Goal: Share content: Share content

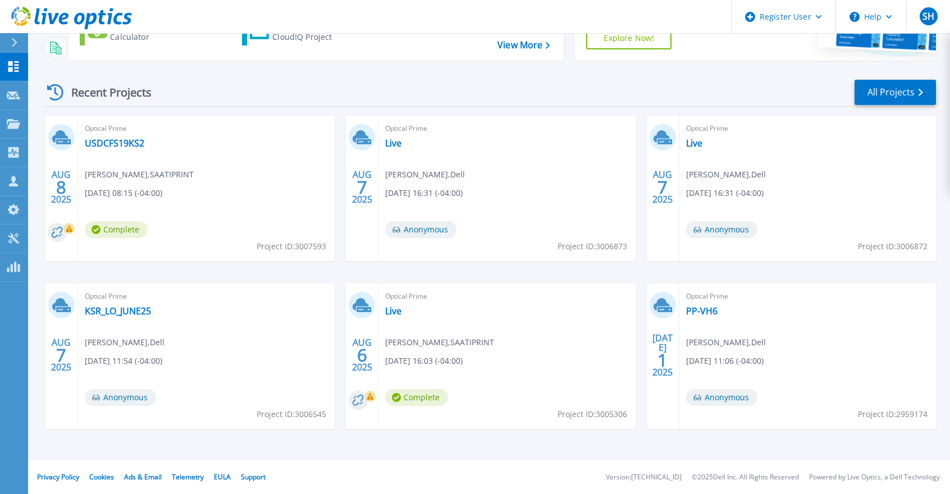
scroll to position [72, 0]
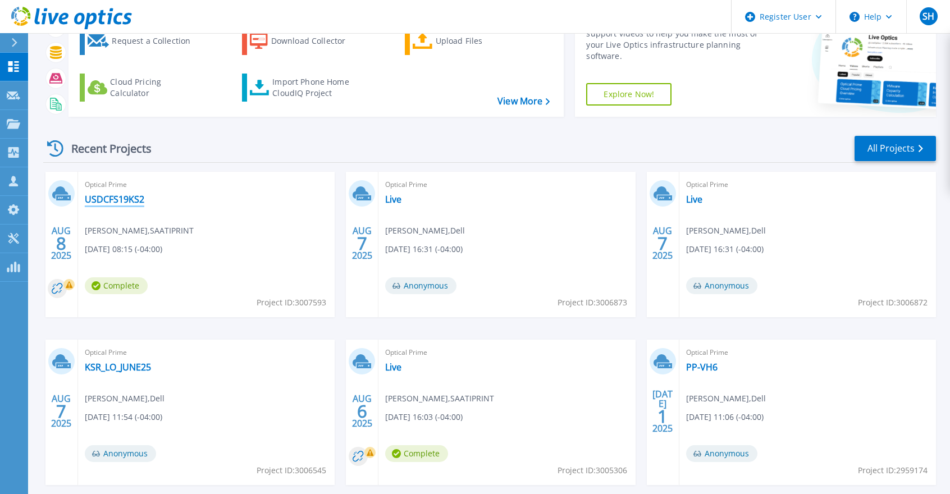
click at [104, 198] on link "USDCFS19KS2" at bounding box center [115, 199] width 60 height 11
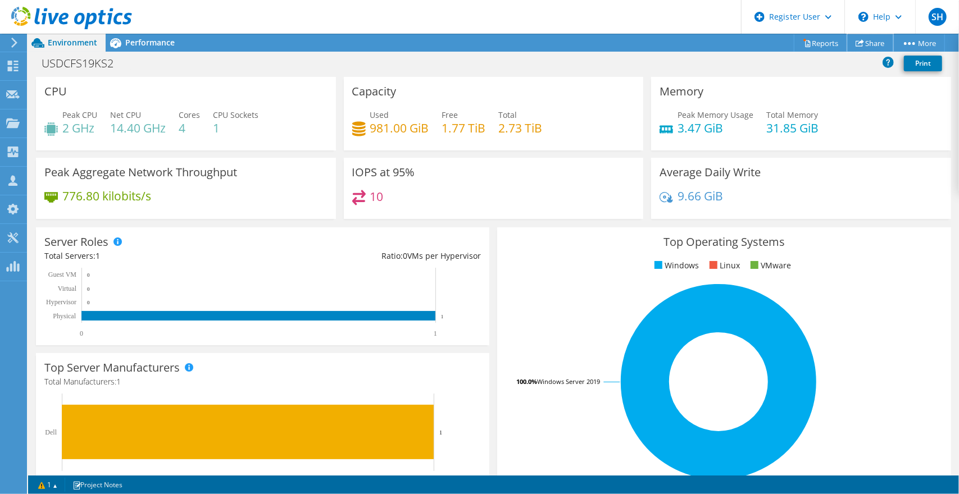
click at [861, 39] on link "Share" at bounding box center [870, 42] width 46 height 17
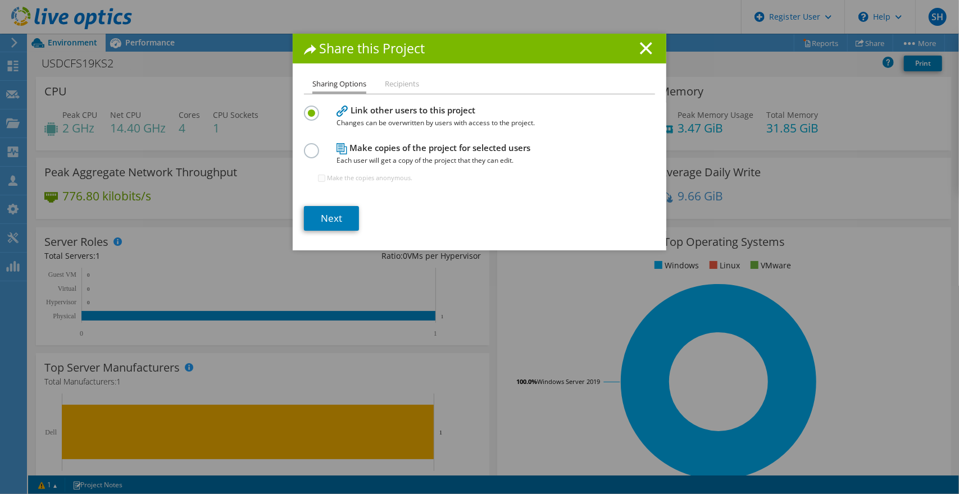
click at [645, 45] on line at bounding box center [645, 48] width 11 height 11
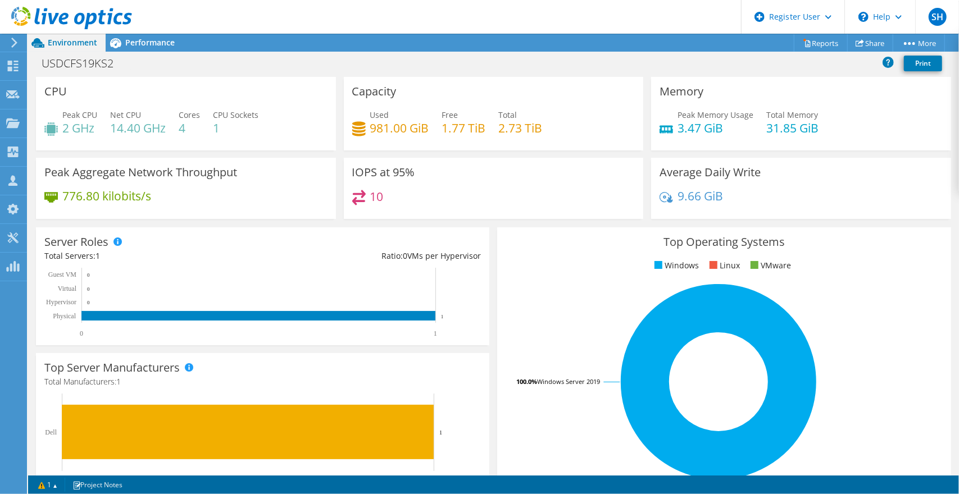
click at [164, 46] on span "Performance" at bounding box center [149, 42] width 49 height 11
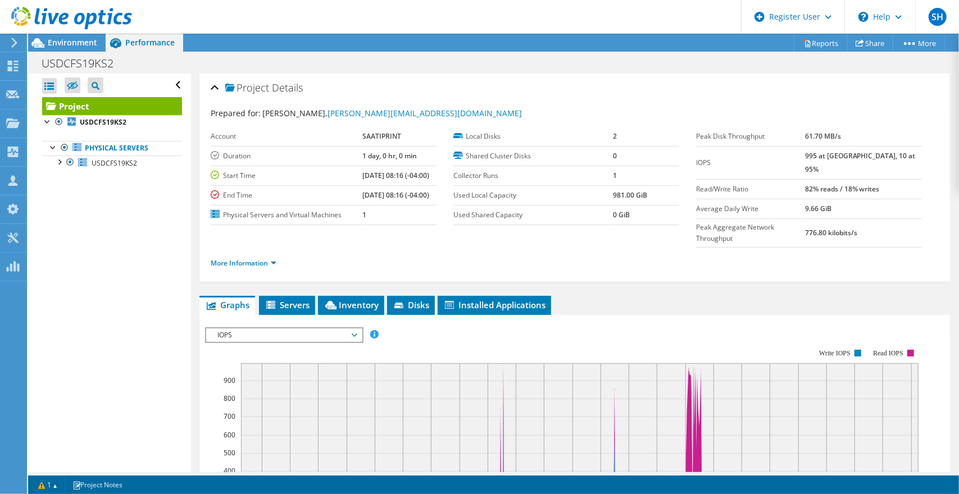
click at [343, 299] on span "Inventory" at bounding box center [350, 304] width 55 height 11
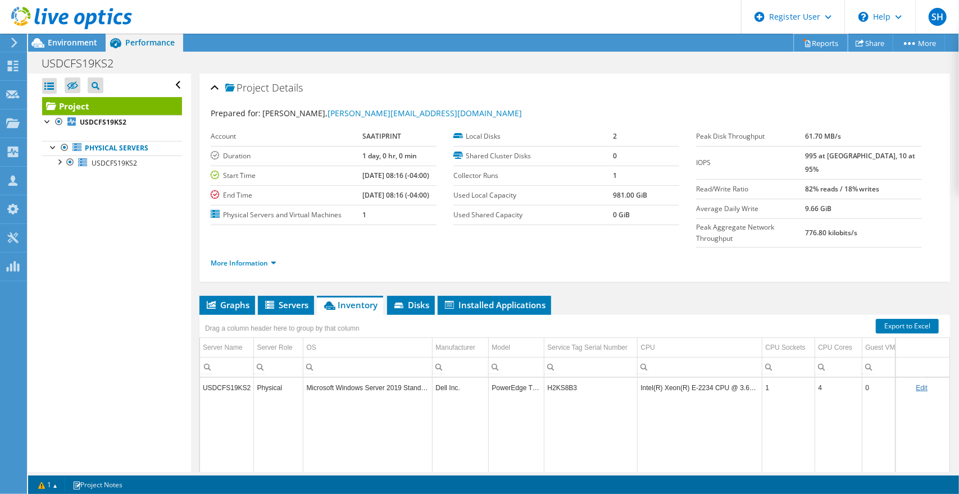
click at [818, 42] on link "Reports" at bounding box center [820, 42] width 54 height 17
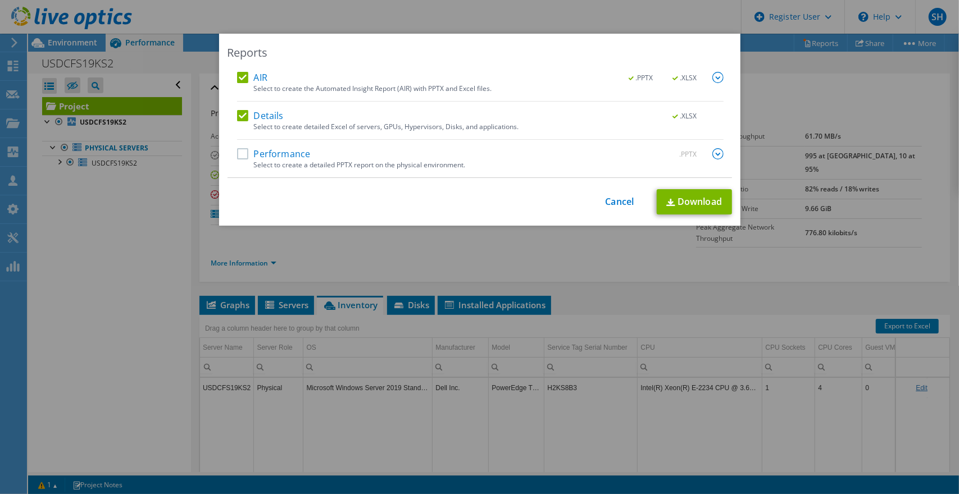
click at [239, 155] on label "Performance" at bounding box center [274, 153] width 74 height 11
click at [0, 0] on input "Performance" at bounding box center [0, 0] width 0 height 0
click at [676, 201] on link "Download" at bounding box center [693, 201] width 75 height 25
click at [613, 203] on link "Cancel" at bounding box center [619, 202] width 29 height 11
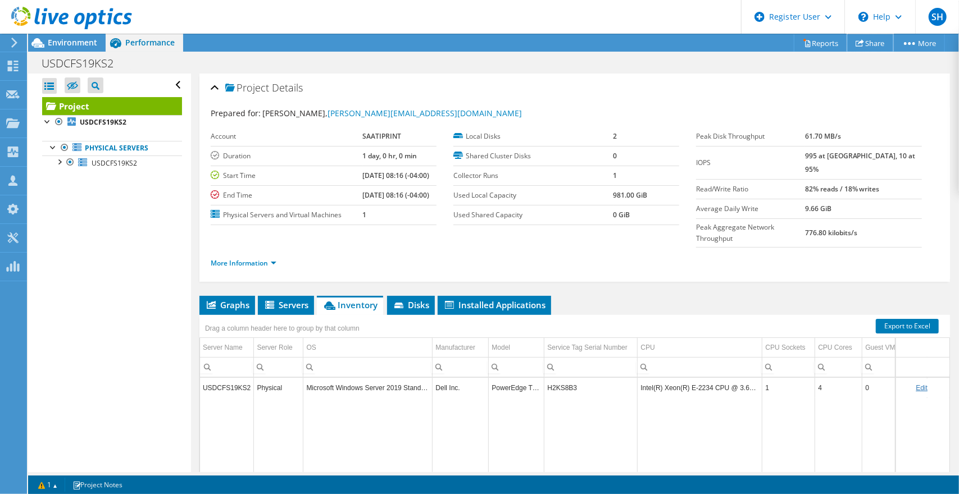
click at [866, 40] on link "Share" at bounding box center [870, 42] width 46 height 17
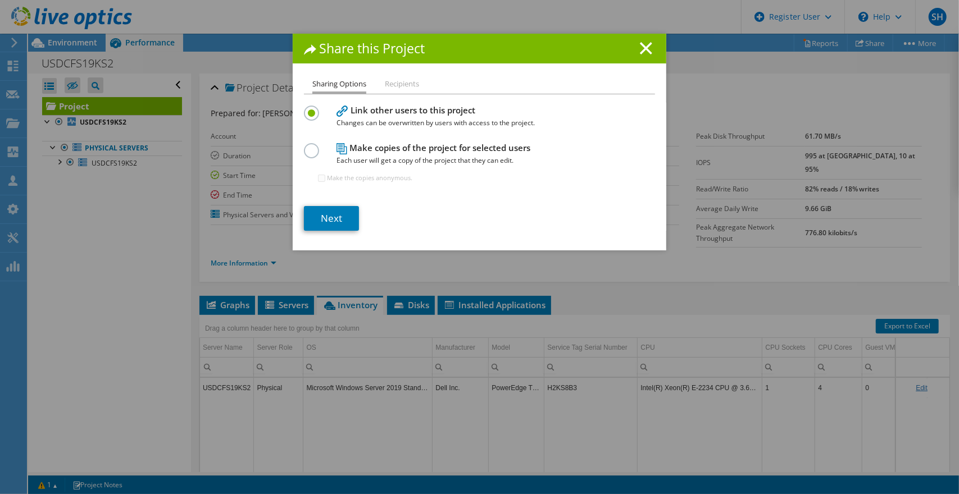
click at [304, 146] on label at bounding box center [314, 144] width 20 height 3
click at [0, 0] on input "radio" at bounding box center [0, 0] width 0 height 0
click at [332, 223] on link "Next" at bounding box center [331, 218] width 55 height 25
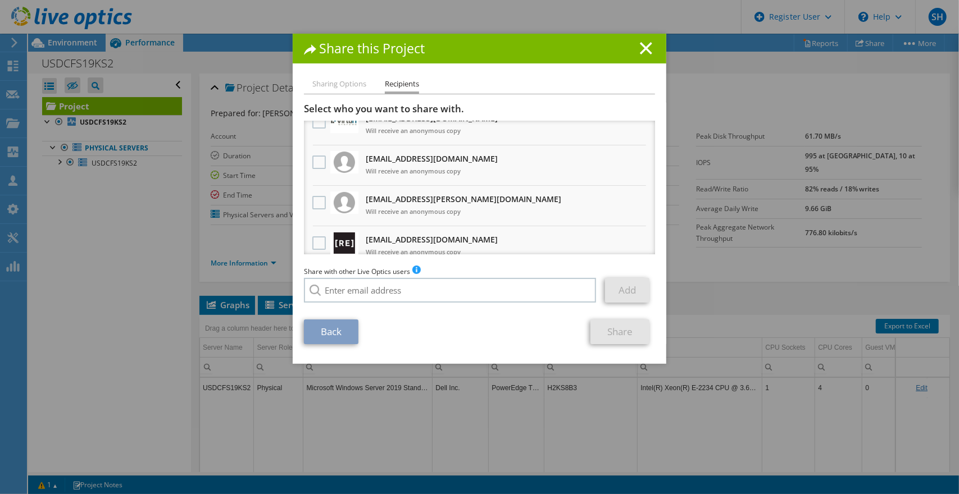
scroll to position [112, 0]
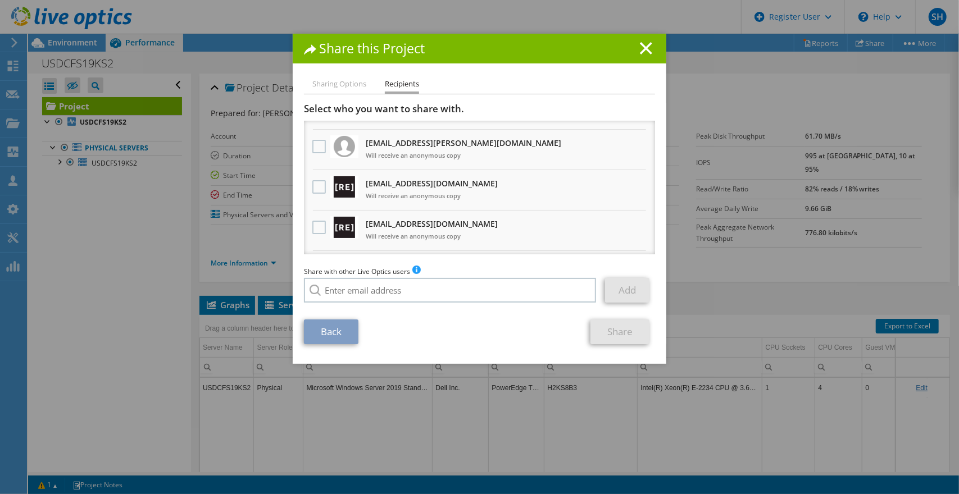
click at [312, 186] on label at bounding box center [320, 186] width 16 height 13
click at [0, 0] on input "checkbox" at bounding box center [0, 0] width 0 height 0
click at [317, 229] on label at bounding box center [320, 227] width 16 height 13
click at [0, 0] on input "checkbox" at bounding box center [0, 0] width 0 height 0
click at [618, 338] on link "Share" at bounding box center [619, 332] width 59 height 25
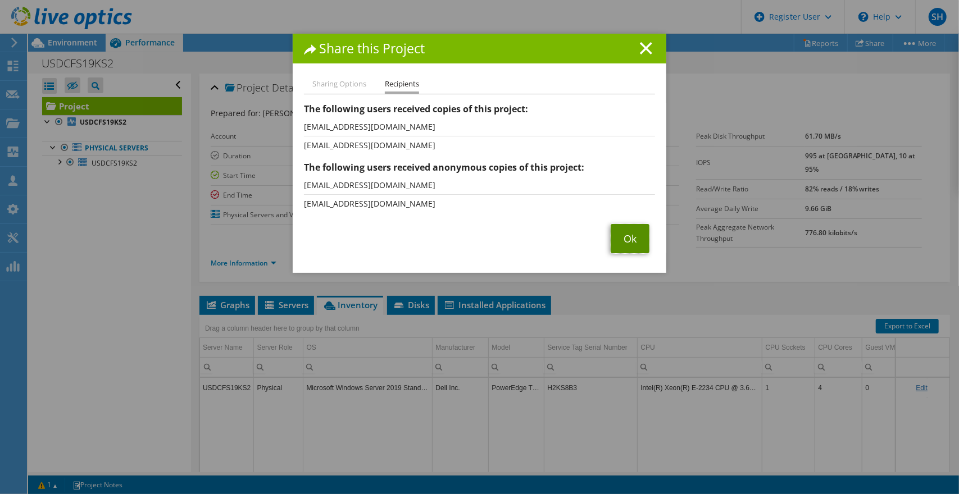
drag, startPoint x: 626, startPoint y: 239, endPoint x: 616, endPoint y: 235, distance: 10.8
click at [626, 240] on link "Ok" at bounding box center [629, 238] width 39 height 29
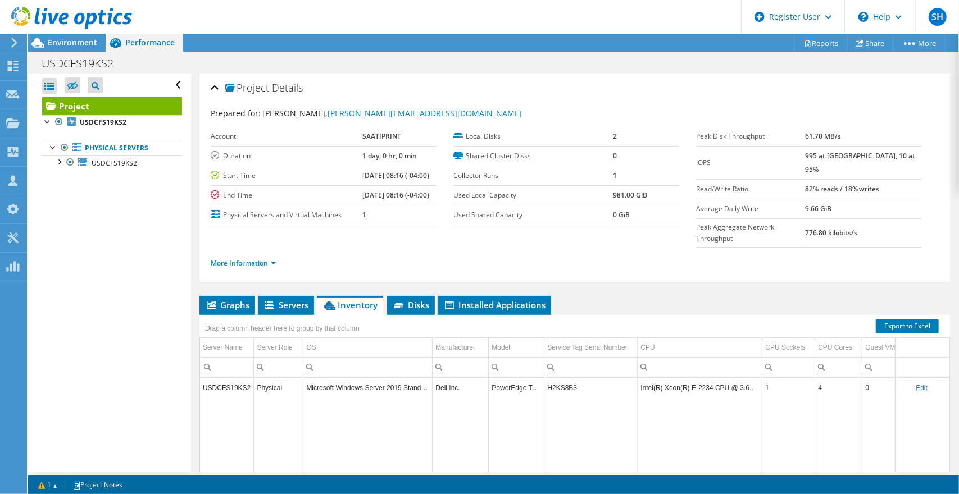
click at [57, 45] on span "Environment" at bounding box center [72, 42] width 49 height 11
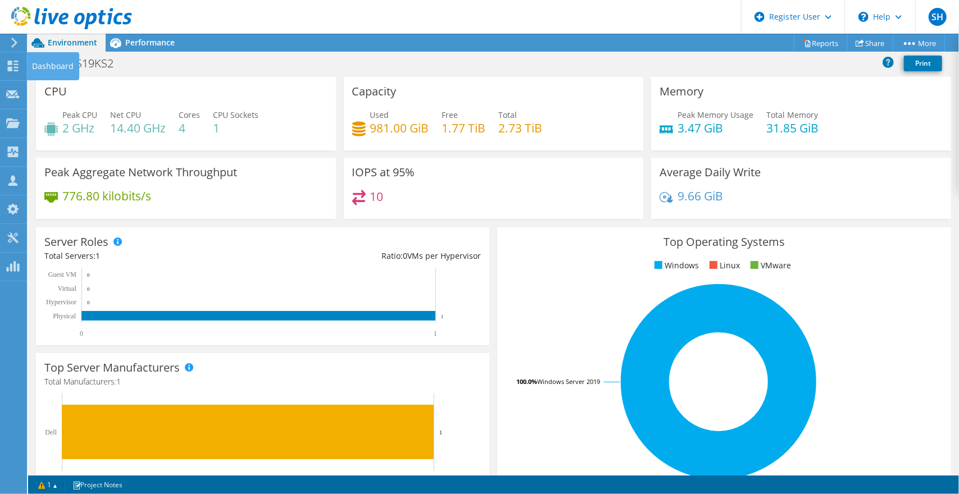
click at [10, 63] on use at bounding box center [13, 66] width 11 height 11
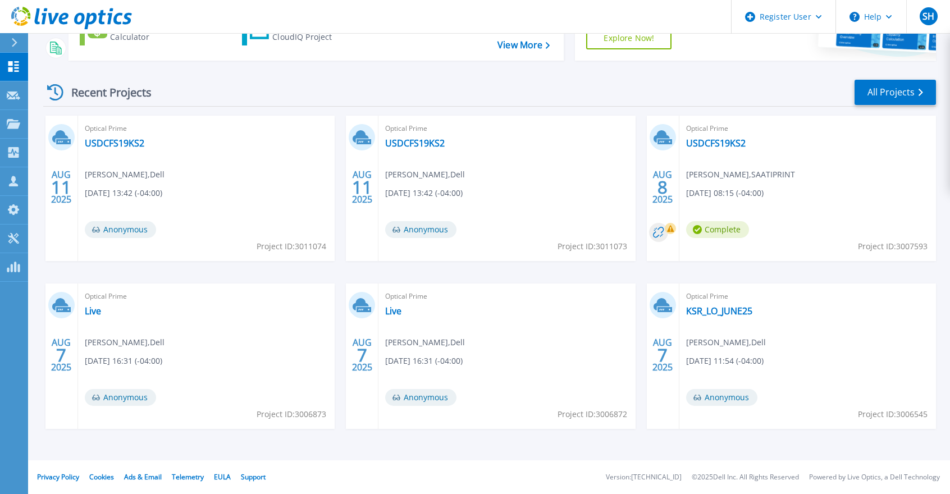
scroll to position [16, 0]
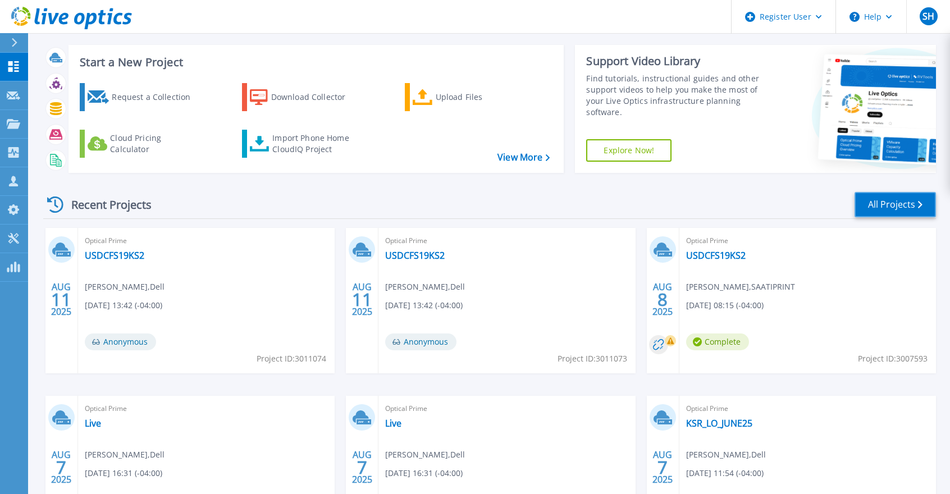
click at [888, 210] on link "All Projects" at bounding box center [895, 204] width 81 height 25
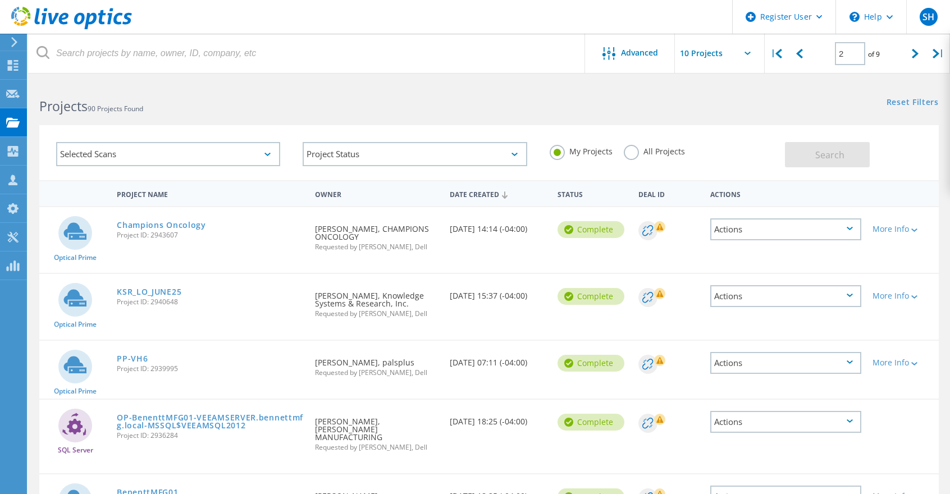
click at [631, 152] on label "All Projects" at bounding box center [654, 150] width 61 height 11
click at [0, 0] on input "All Projects" at bounding box center [0, 0] width 0 height 0
click at [800, 153] on button "Search" at bounding box center [827, 154] width 85 height 25
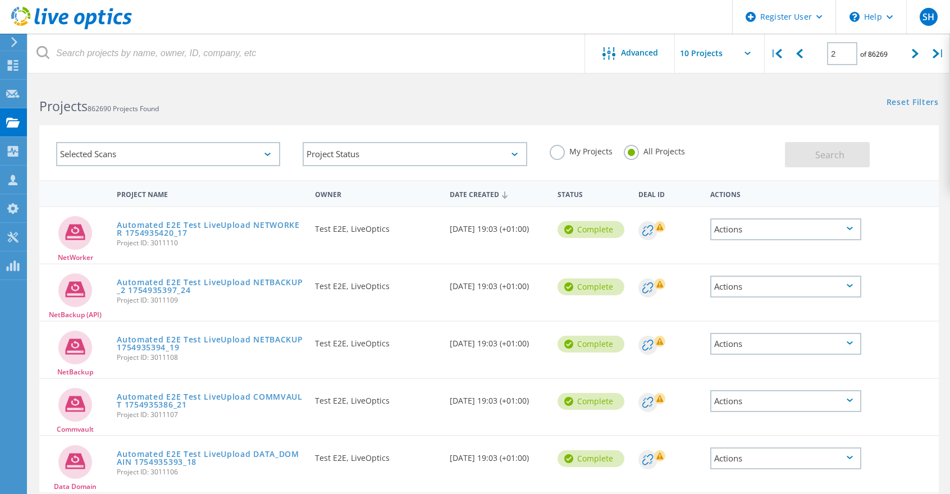
click at [17, 62] on icon at bounding box center [12, 65] width 13 height 11
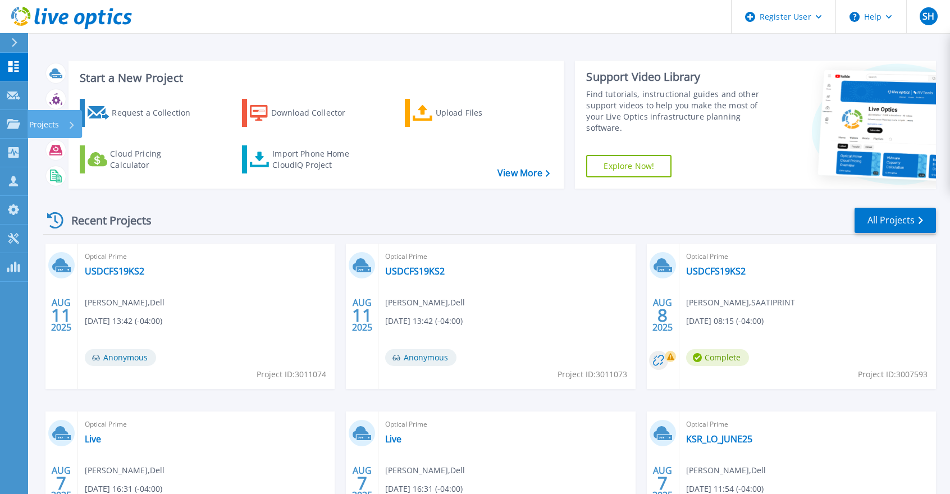
click at [21, 116] on link "Projects Projects" at bounding box center [14, 124] width 28 height 29
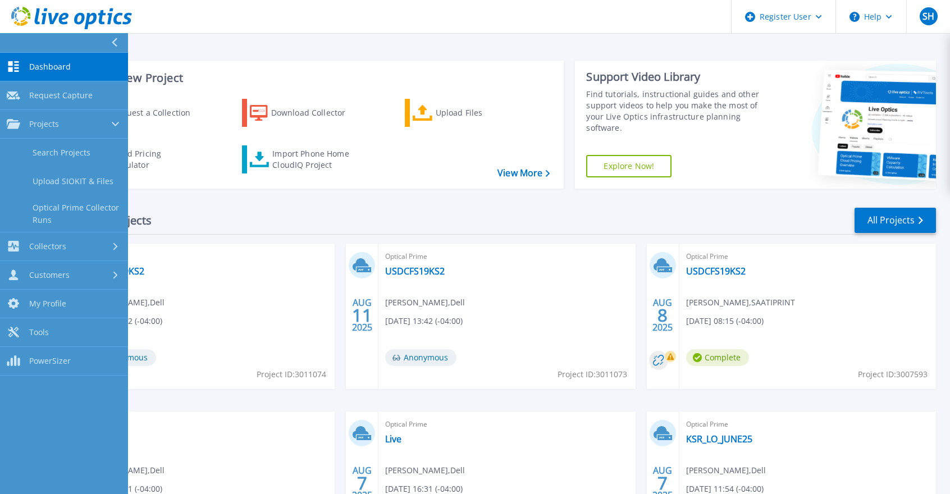
click at [51, 150] on link "Search Projects" at bounding box center [64, 153] width 128 height 29
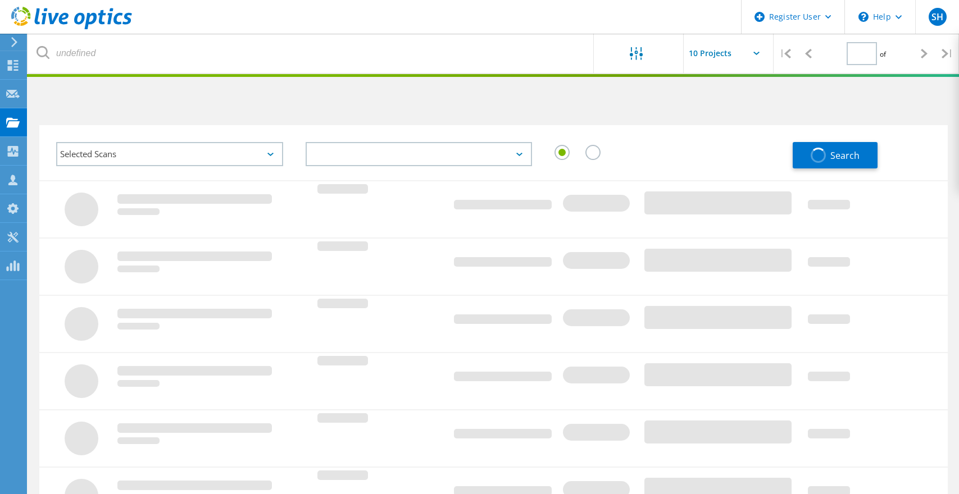
type input "2"
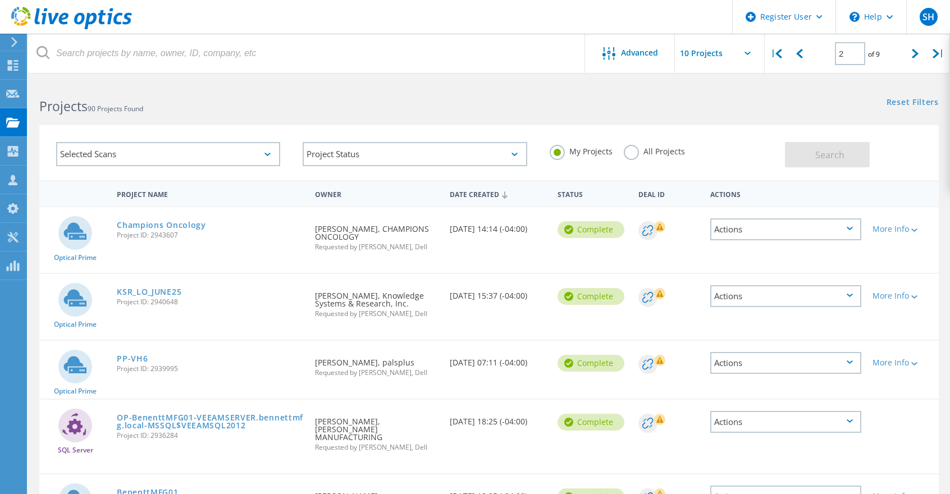
click at [719, 58] on input "text" at bounding box center [731, 53] width 112 height 39
click at [711, 101] on div "Show 20 Projects" at bounding box center [731, 101] width 111 height 19
type input "Show 20 Projects"
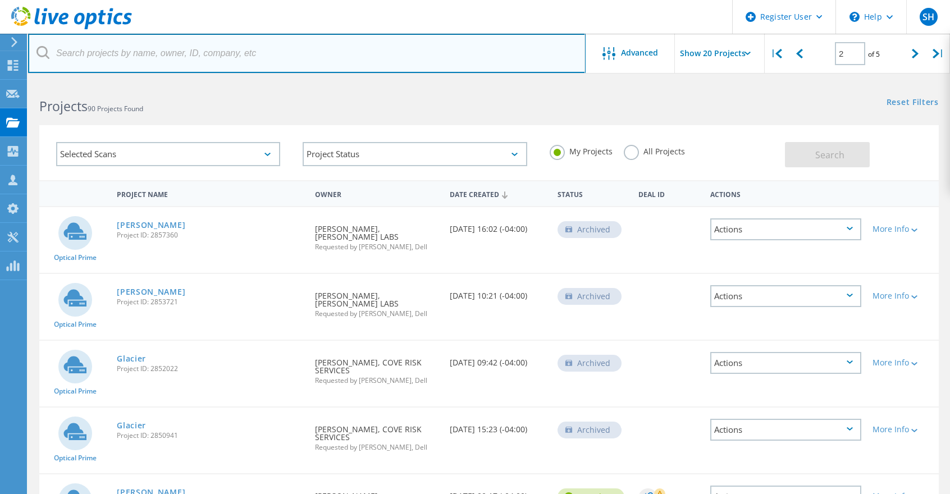
click at [298, 56] on input "text" at bounding box center [307, 53] width 558 height 39
paste input "[PERSON_NAME][EMAIL_ADDRESS][DOMAIN_NAME]"
type input "[PERSON_NAME][EMAIL_ADDRESS][DOMAIN_NAME]"
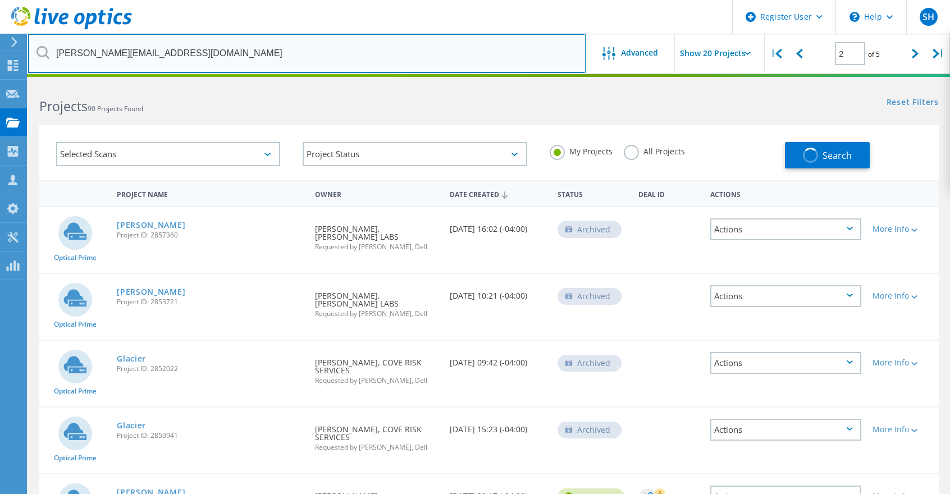
type input "1"
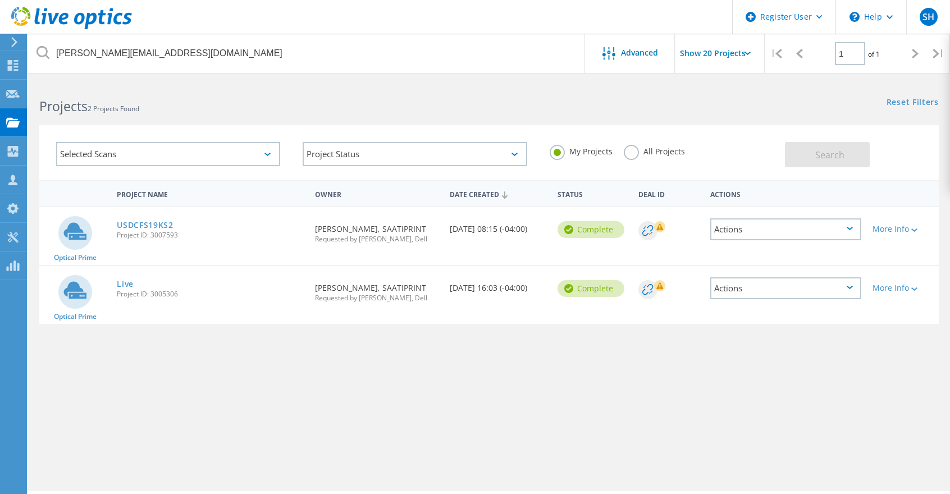
click at [128, 282] on link "Live" at bounding box center [125, 284] width 17 height 8
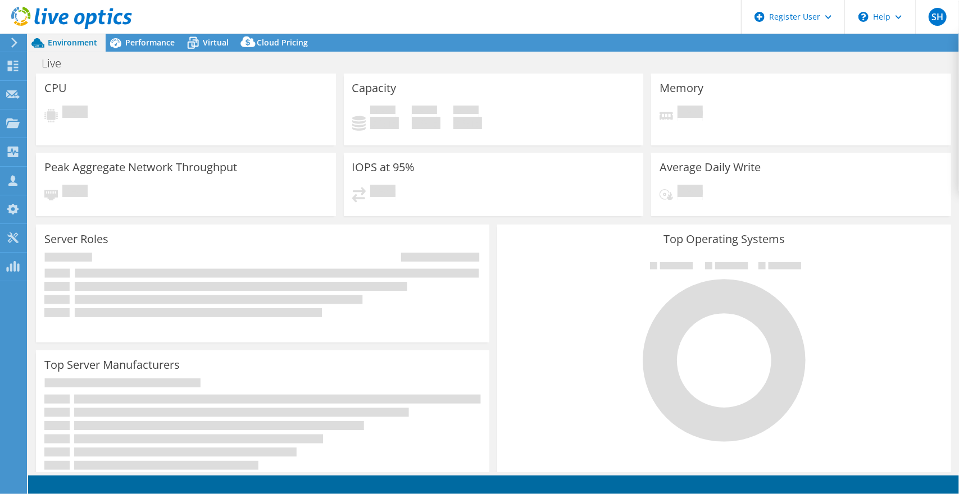
select select "USD"
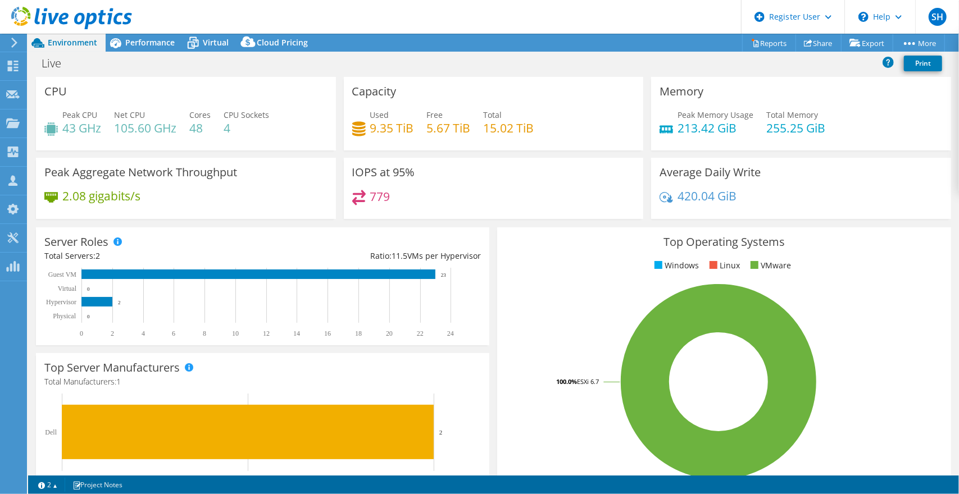
click at [149, 41] on span "Performance" at bounding box center [149, 42] width 49 height 11
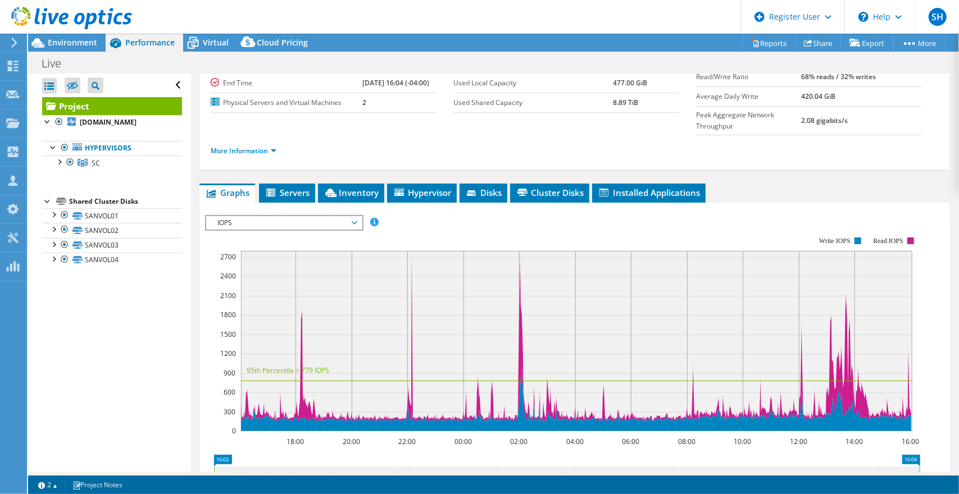
click at [412, 187] on span "Hypervisor" at bounding box center [422, 192] width 58 height 11
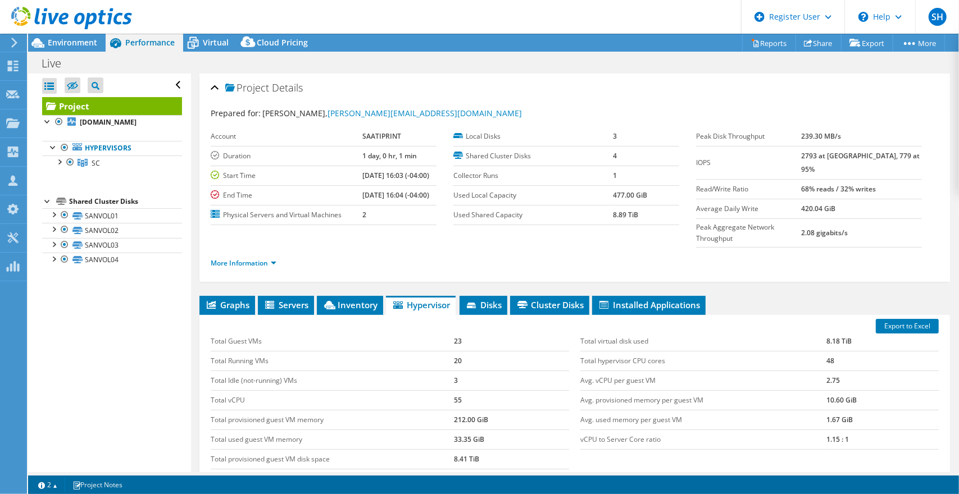
click at [48, 38] on span "Environment" at bounding box center [72, 42] width 49 height 11
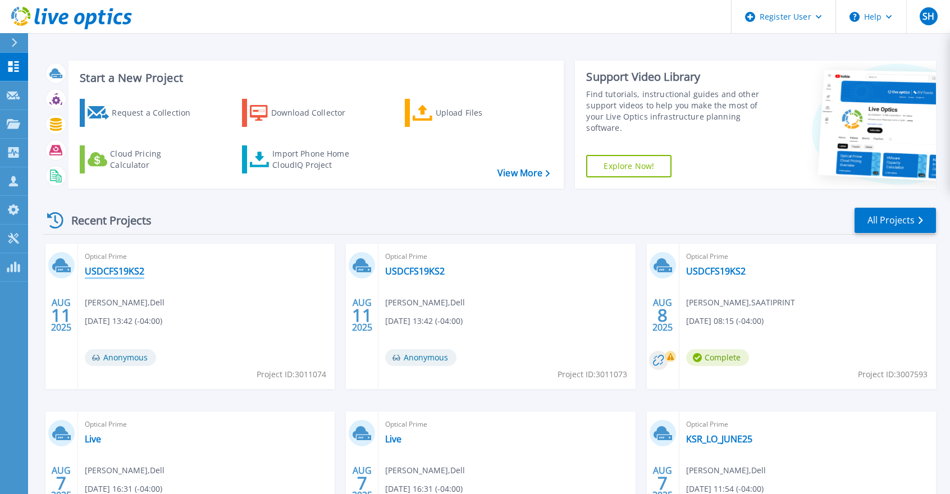
click at [108, 268] on link "USDCFS19KS2" at bounding box center [115, 271] width 60 height 11
click at [699, 271] on link "USDCFS19KS2" at bounding box center [716, 271] width 60 height 11
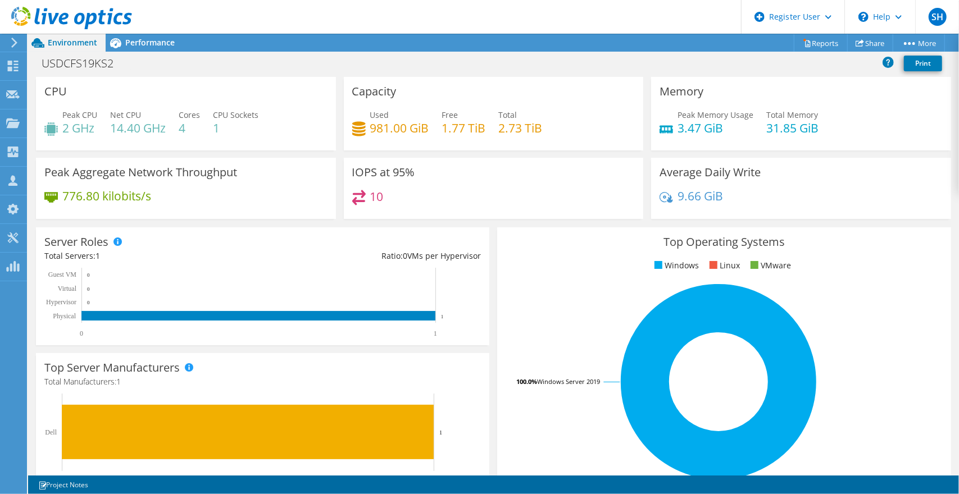
click at [145, 37] on span "Performance" at bounding box center [149, 42] width 49 height 11
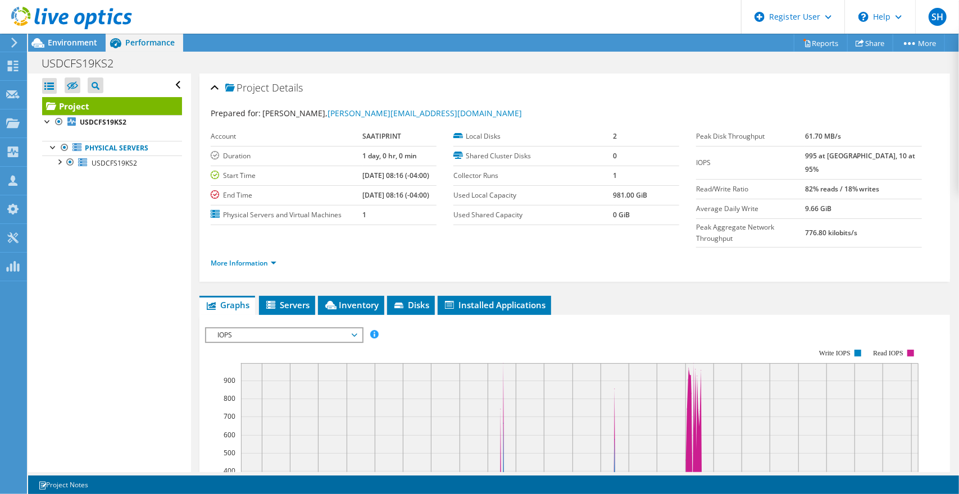
click at [357, 299] on span "Inventory" at bounding box center [350, 304] width 55 height 11
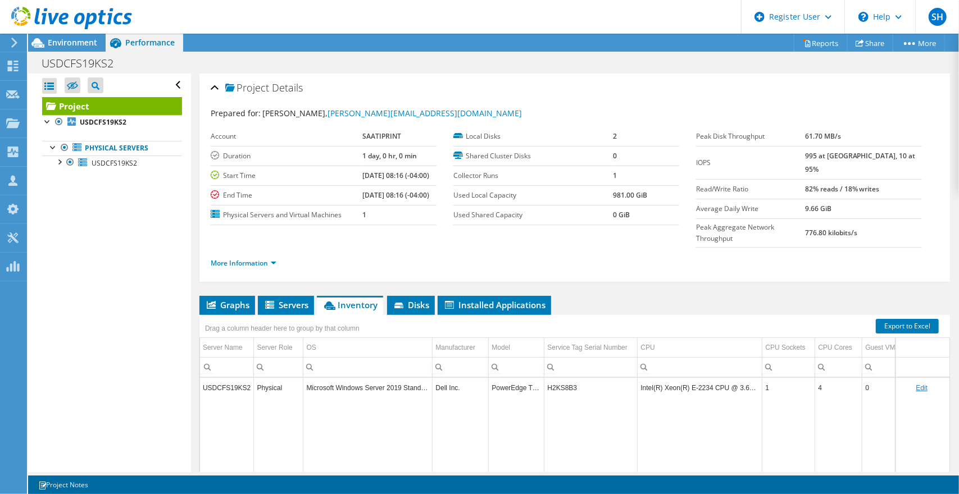
click at [409, 296] on li "Disks" at bounding box center [411, 305] width 48 height 19
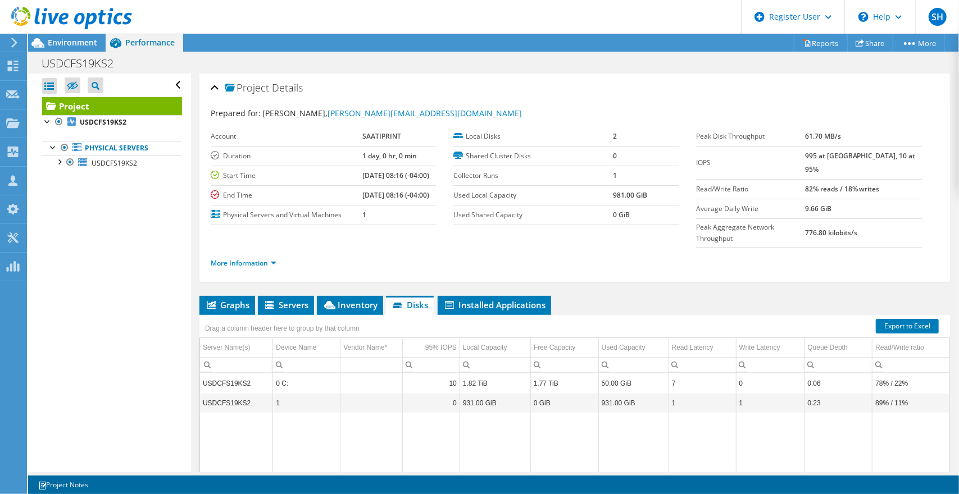
click at [474, 299] on span "Installed Applications" at bounding box center [494, 304] width 102 height 11
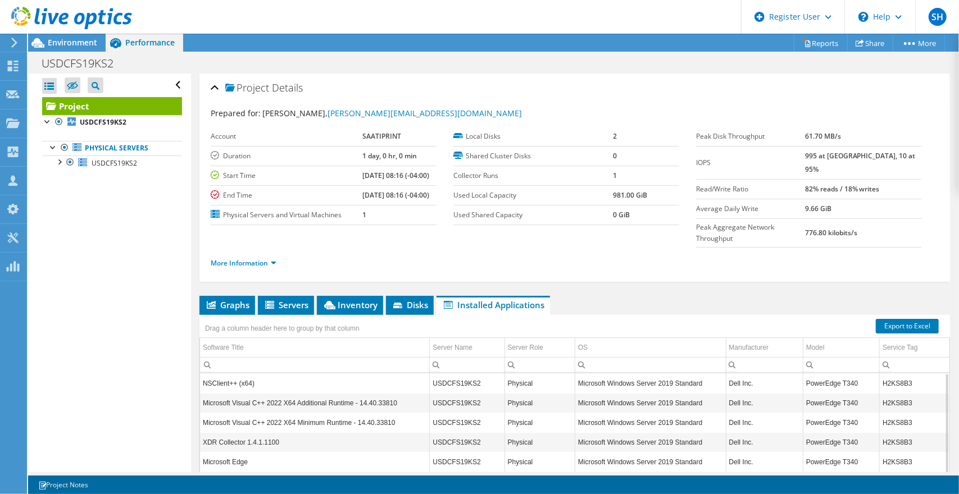
click at [339, 299] on span "Inventory" at bounding box center [349, 304] width 55 height 11
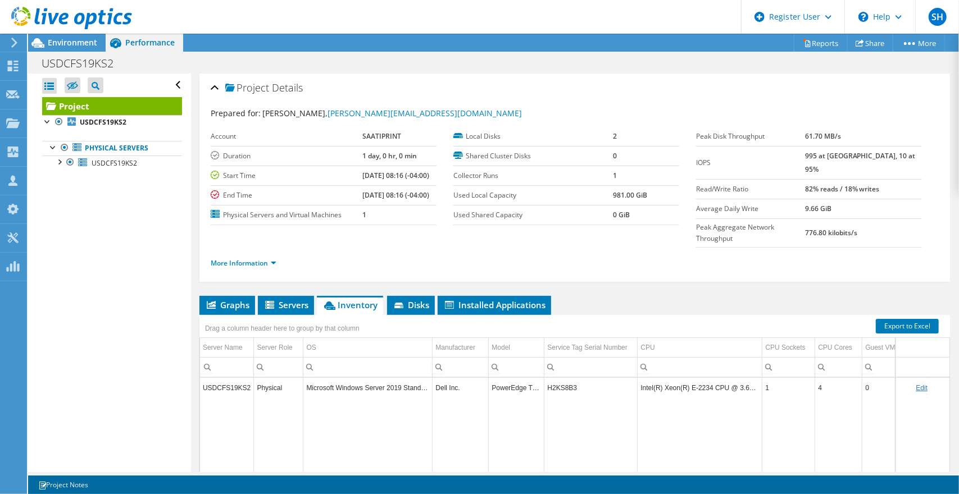
click at [268, 299] on span "Servers" at bounding box center [285, 304] width 45 height 11
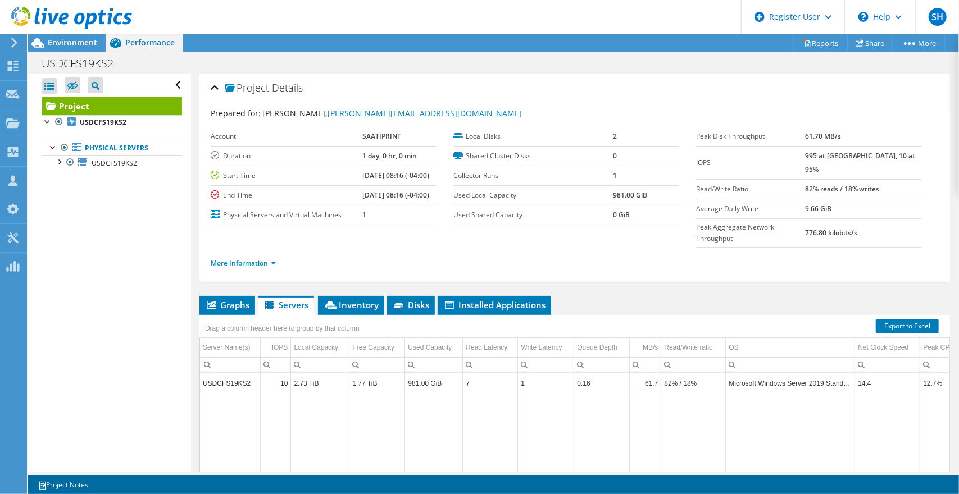
click at [355, 299] on span "Inventory" at bounding box center [350, 304] width 55 height 11
